Goal: Transaction & Acquisition: Purchase product/service

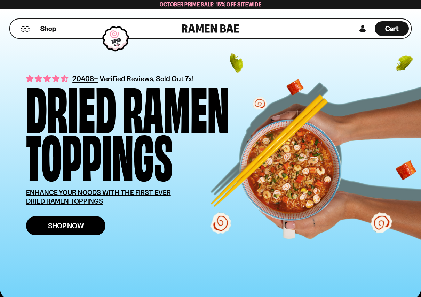
click at [73, 224] on span "Shop Now" at bounding box center [66, 225] width 36 height 7
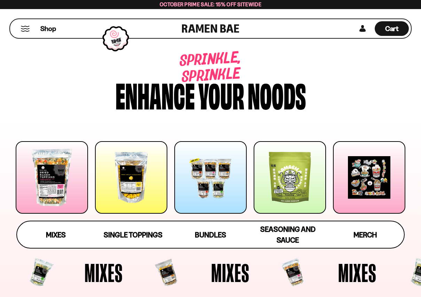
click at [208, 188] on div at bounding box center [210, 177] width 72 height 72
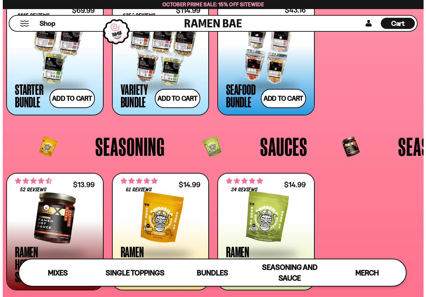
scroll to position [1233, 0]
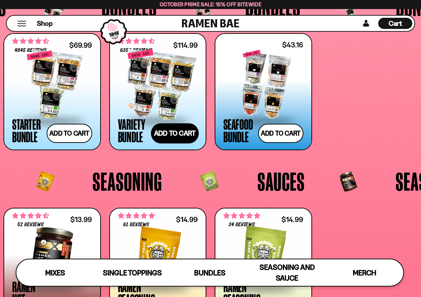
click at [182, 135] on button "Add to cart Add ― Regular price $114.99 Regular price $135.95 USD Sale price $1…" at bounding box center [175, 133] width 48 height 20
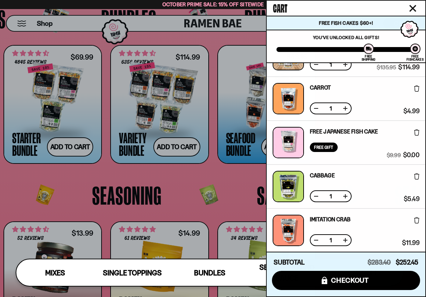
scroll to position [0, 0]
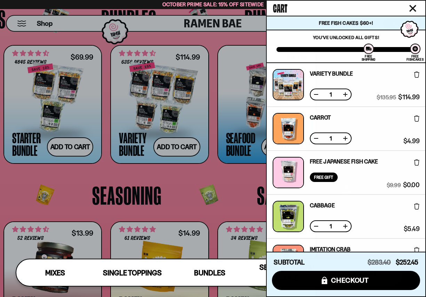
click at [316, 94] on button at bounding box center [316, 94] width 7 height 7
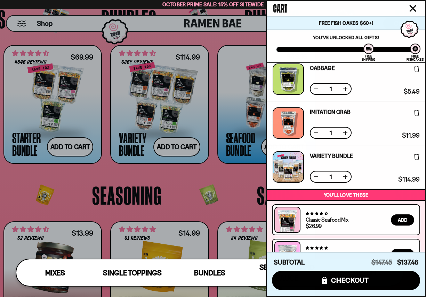
scroll to position [104, 0]
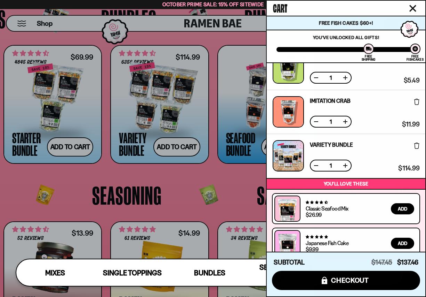
click at [318, 120] on button at bounding box center [316, 121] width 7 height 7
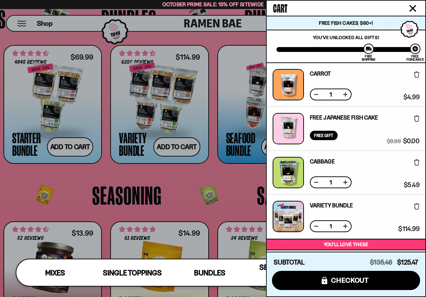
scroll to position [107, 0]
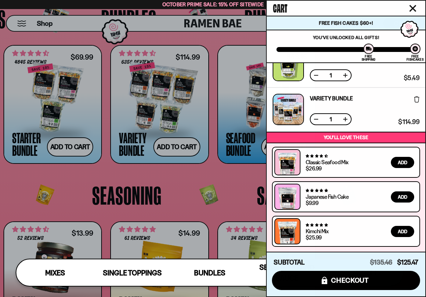
click at [412, 7] on icon "Close cart" at bounding box center [413, 8] width 6 height 6
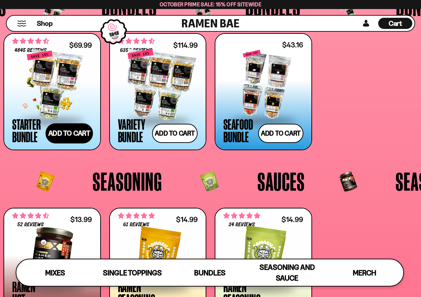
click at [69, 133] on button "Add to cart Add ― Regular price $69.99 Regular price $77.97 USD Sale price $69.…" at bounding box center [70, 133] width 48 height 20
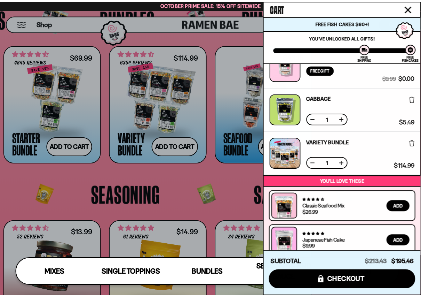
scroll to position [0, 0]
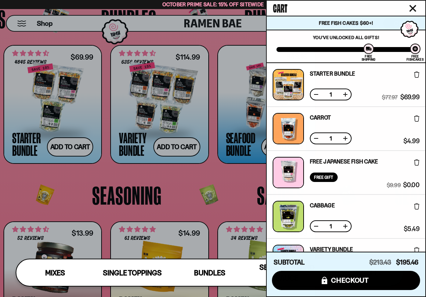
click at [292, 87] on div at bounding box center [288, 84] width 31 height 31
click at [413, 7] on icon "Close cart" at bounding box center [413, 8] width 7 height 7
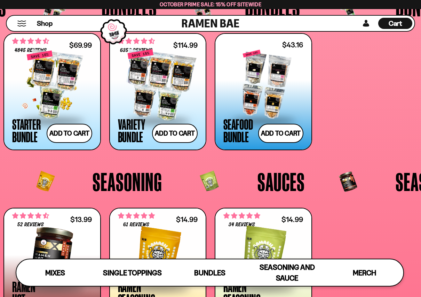
click at [40, 85] on div at bounding box center [52, 85] width 80 height 70
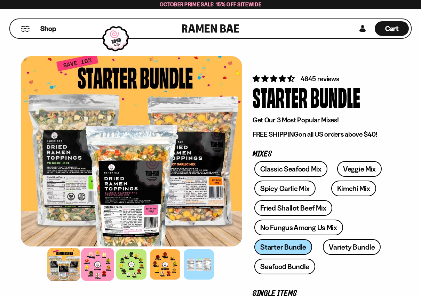
click at [101, 266] on div at bounding box center [97, 264] width 33 height 33
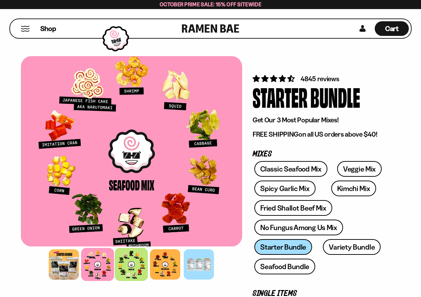
click at [123, 257] on div at bounding box center [131, 264] width 33 height 33
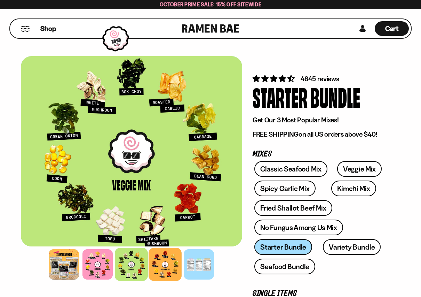
click at [170, 264] on div at bounding box center [165, 264] width 33 height 33
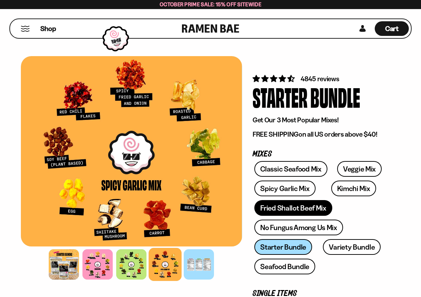
click at [313, 204] on link "Fried Shallot Beef Mix" at bounding box center [293, 208] width 78 height 16
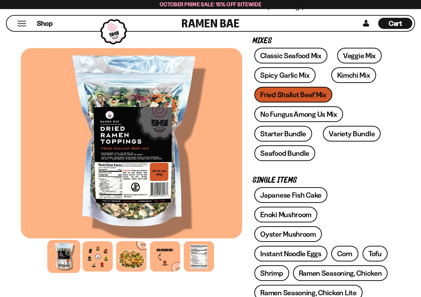
scroll to position [174, 0]
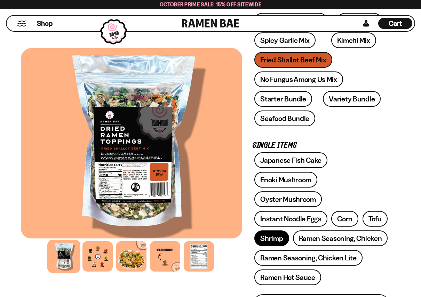
click at [270, 230] on link "Shrimp" at bounding box center [271, 238] width 34 height 16
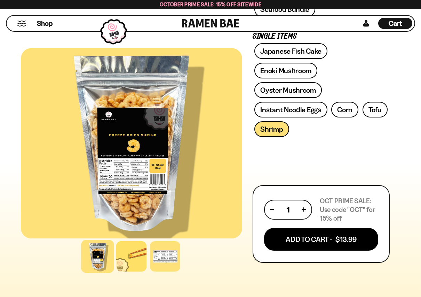
scroll to position [278, 0]
